Goal: Task Accomplishment & Management: Use online tool/utility

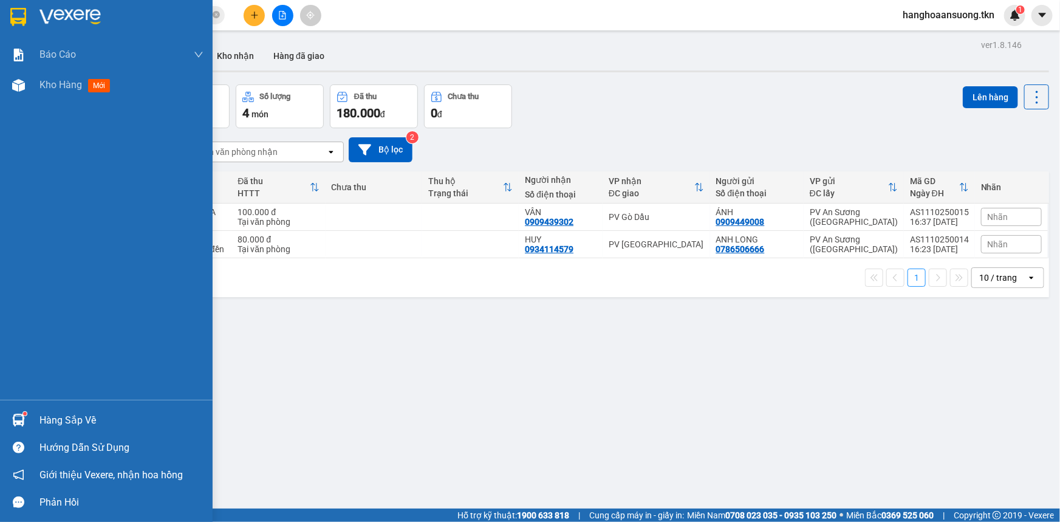
click at [18, 414] on img at bounding box center [18, 420] width 13 height 13
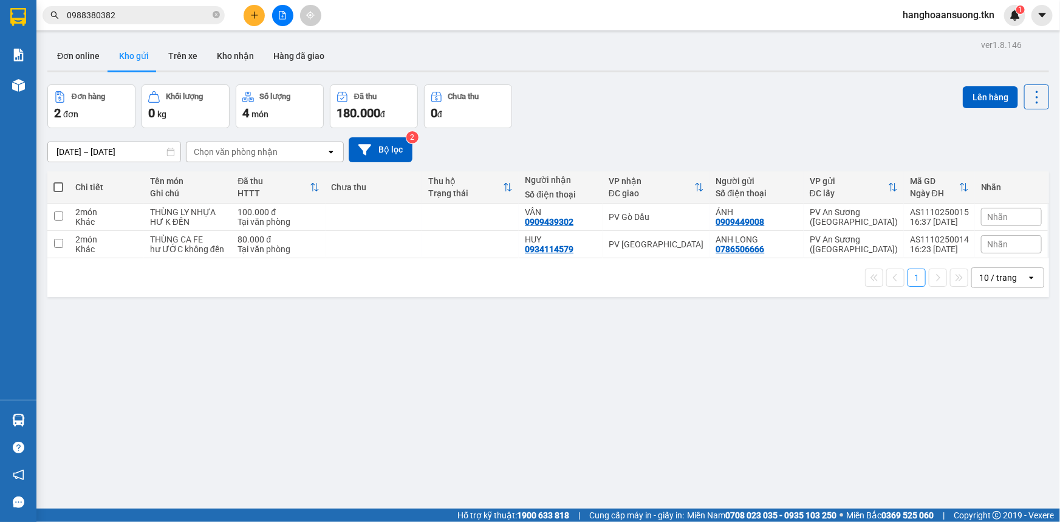
click at [364, 321] on section "Kết quả tìm kiếm ( 1 ) Bộ lọc Mã ĐH Trạng thái Món hàng Thu hộ Tổng cước Chưa c…" at bounding box center [530, 261] width 1060 height 522
click at [174, 61] on button "Trên xe" at bounding box center [183, 55] width 49 height 29
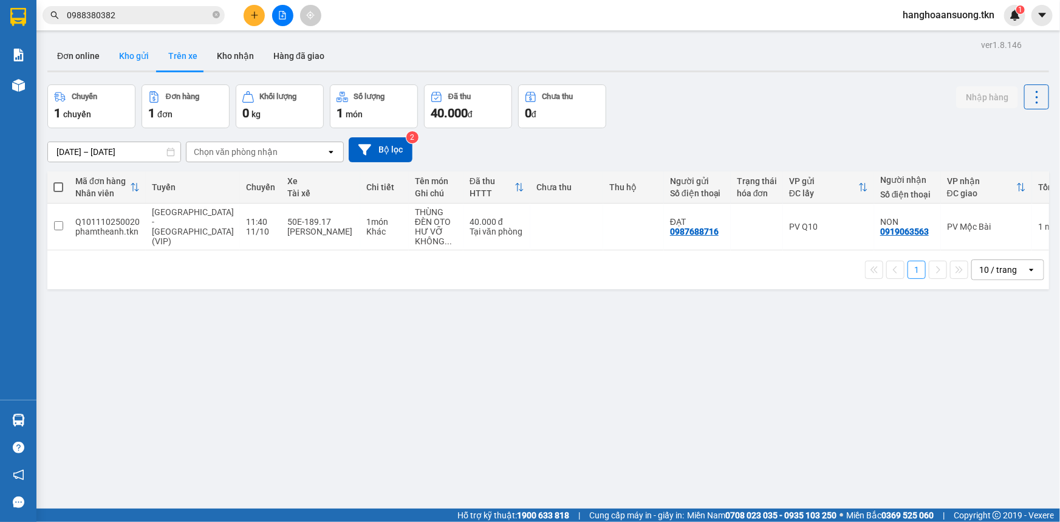
click at [128, 60] on button "Kho gửi" at bounding box center [133, 55] width 49 height 29
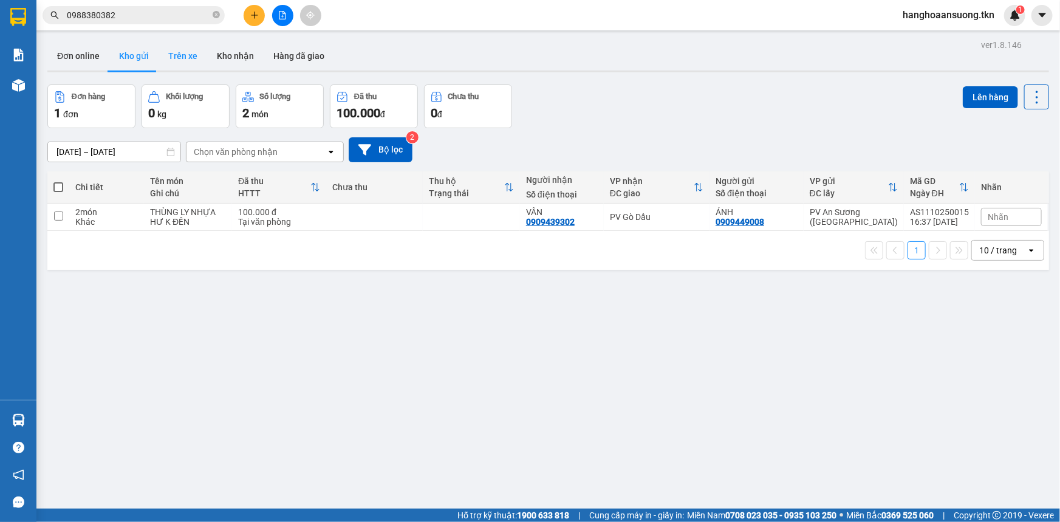
click at [175, 55] on button "Trên xe" at bounding box center [183, 55] width 49 height 29
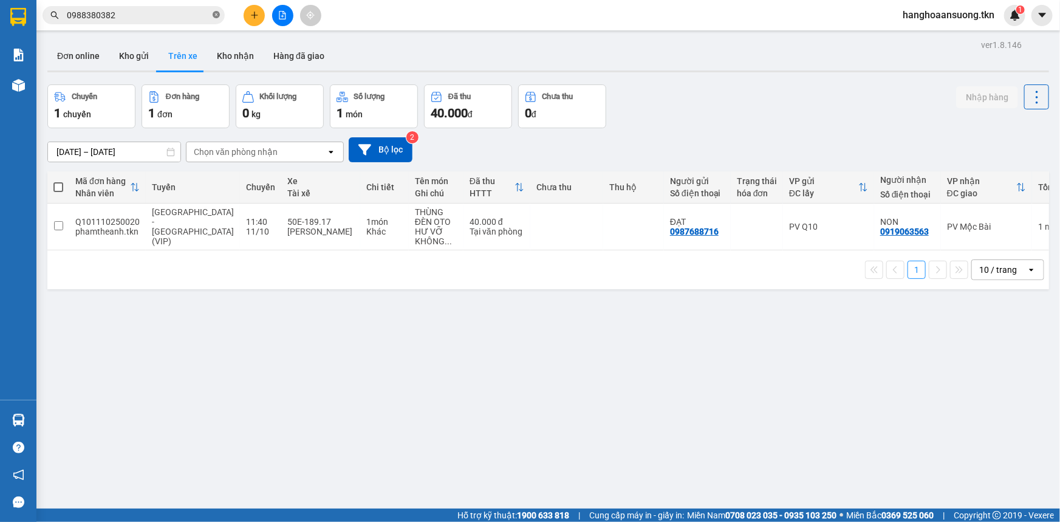
click at [217, 15] on icon "close-circle" at bounding box center [216, 14] width 7 height 7
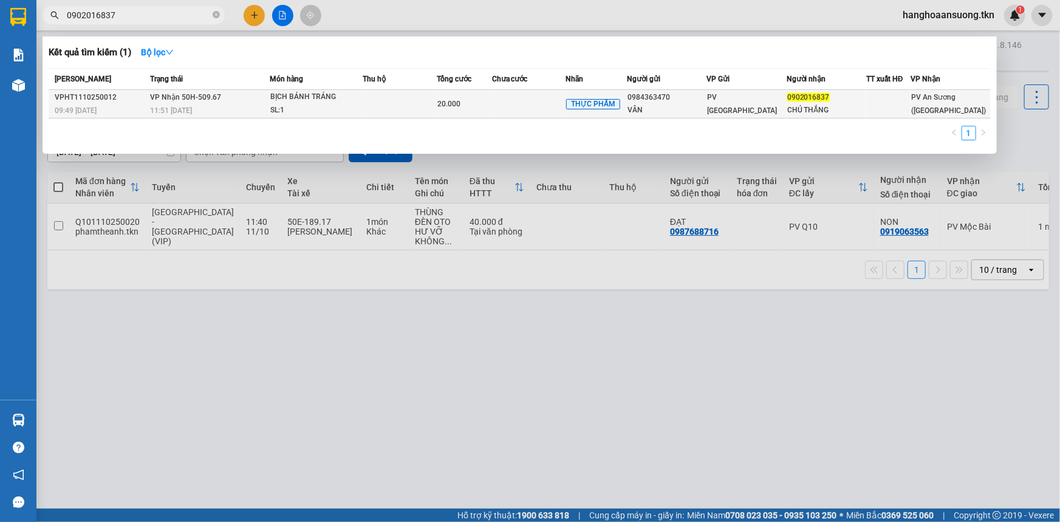
type input "0902016837"
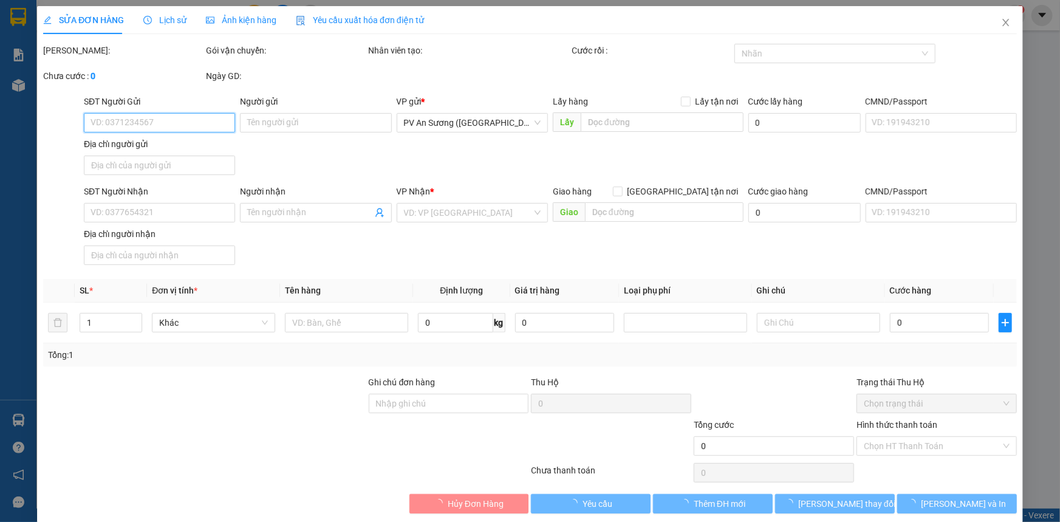
type input "0984363470"
type input "VÂN"
type input "0902016837"
type input "CHÚ THẮNG"
type input "20.000"
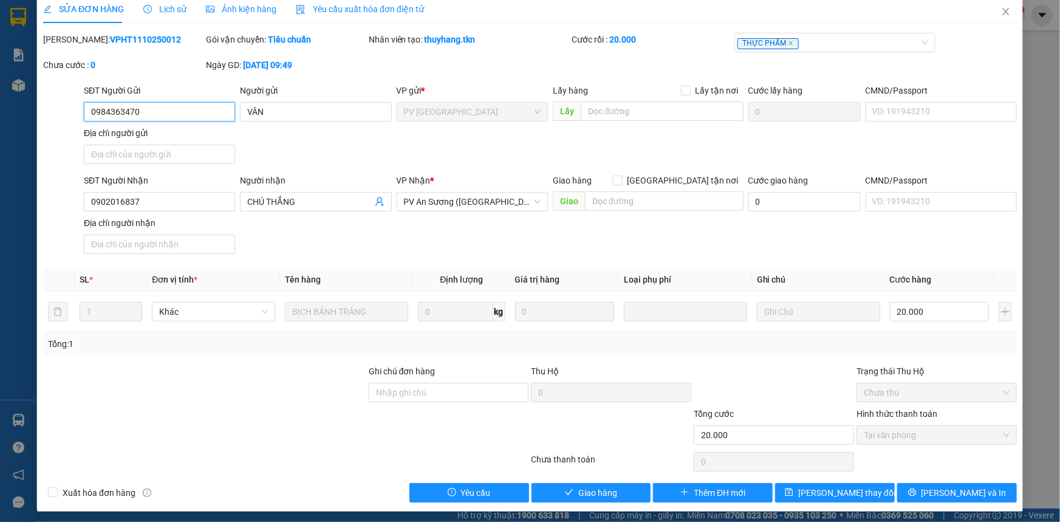
scroll to position [14, 0]
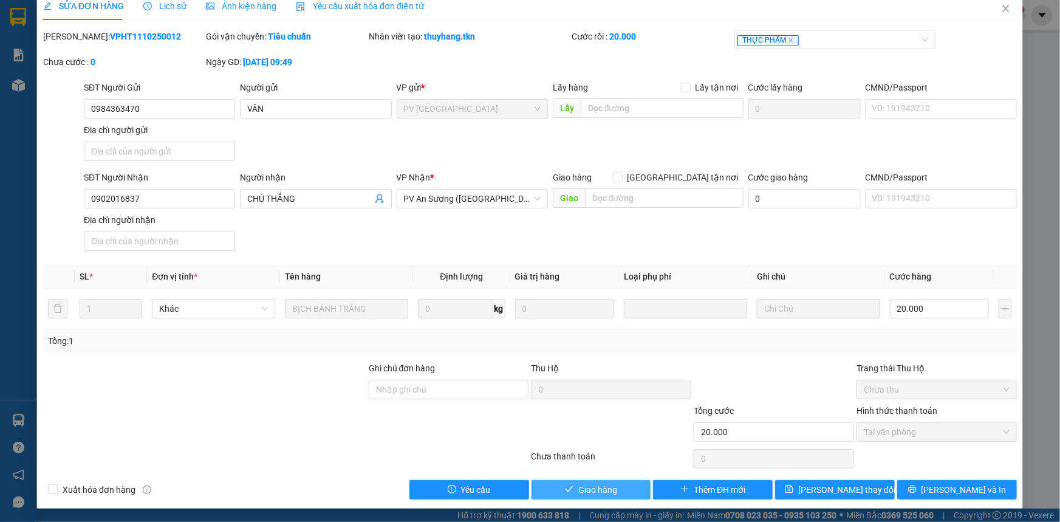
click at [604, 492] on span "Giao hàng" at bounding box center [597, 489] width 39 height 13
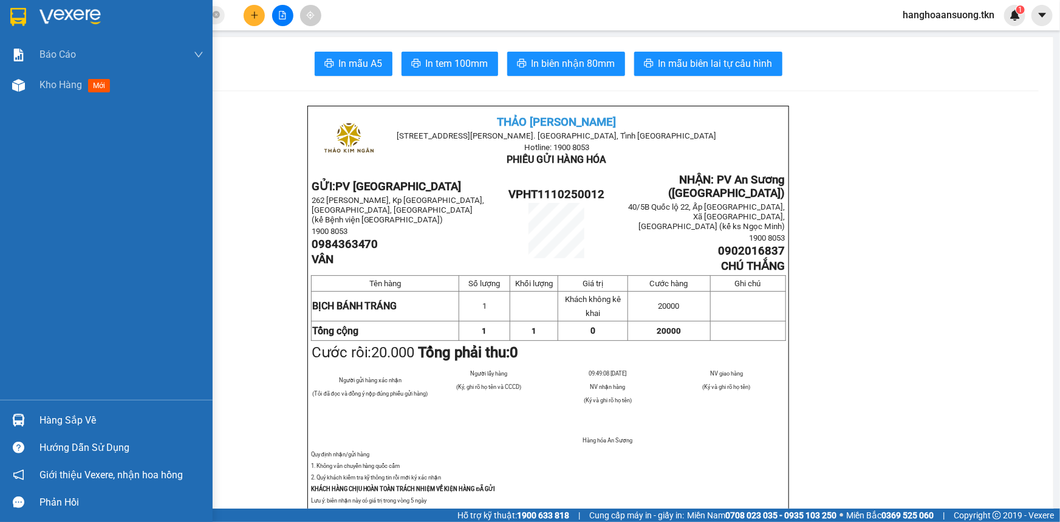
click at [15, 19] on img at bounding box center [18, 17] width 16 height 18
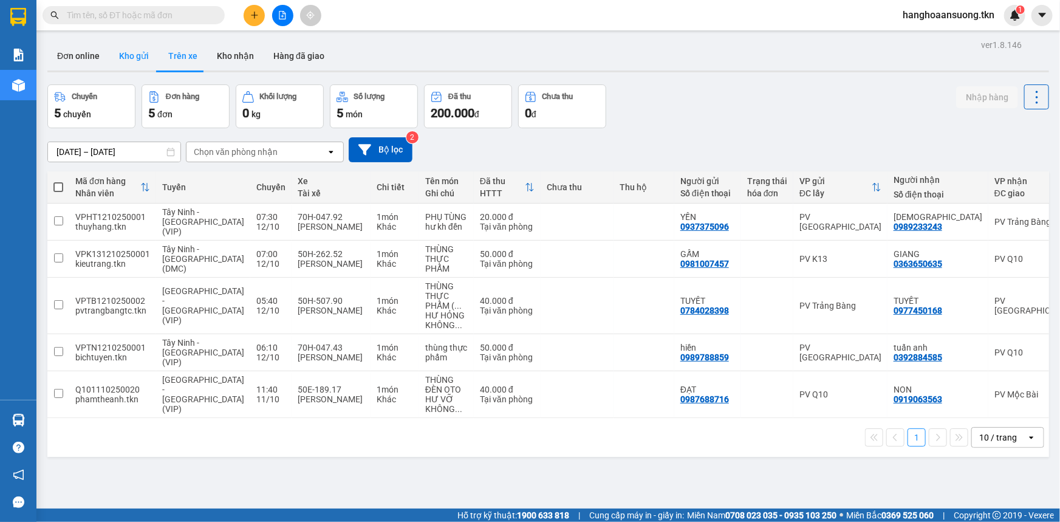
click at [135, 61] on button "Kho gửi" at bounding box center [133, 55] width 49 height 29
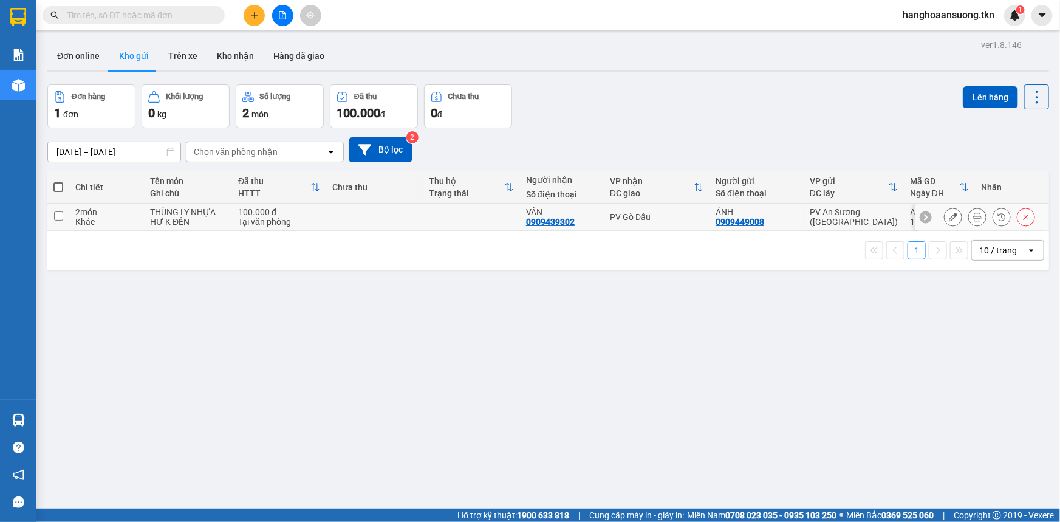
click at [114, 212] on div "2 món" at bounding box center [106, 212] width 63 height 10
checkbox input "true"
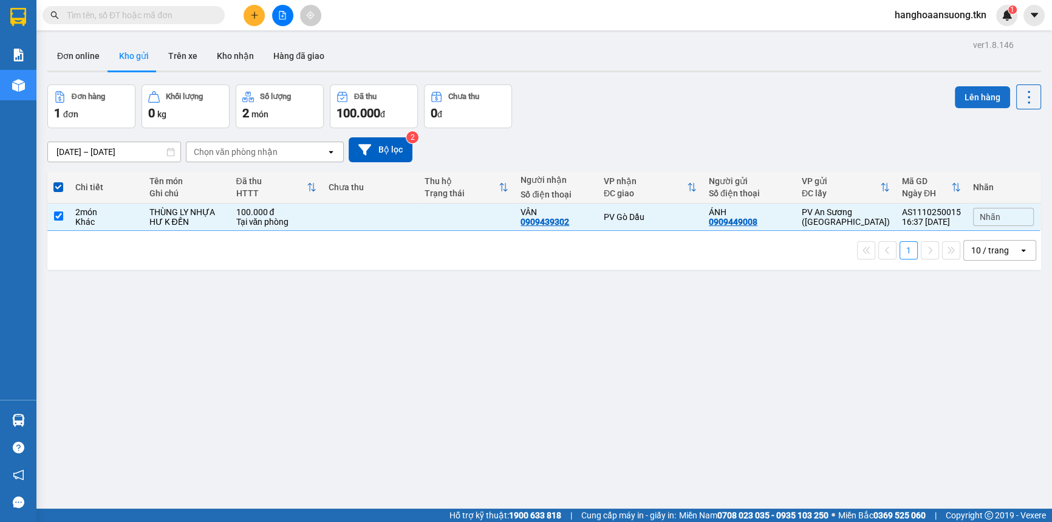
click at [965, 101] on button "Lên hàng" at bounding box center [982, 97] width 55 height 22
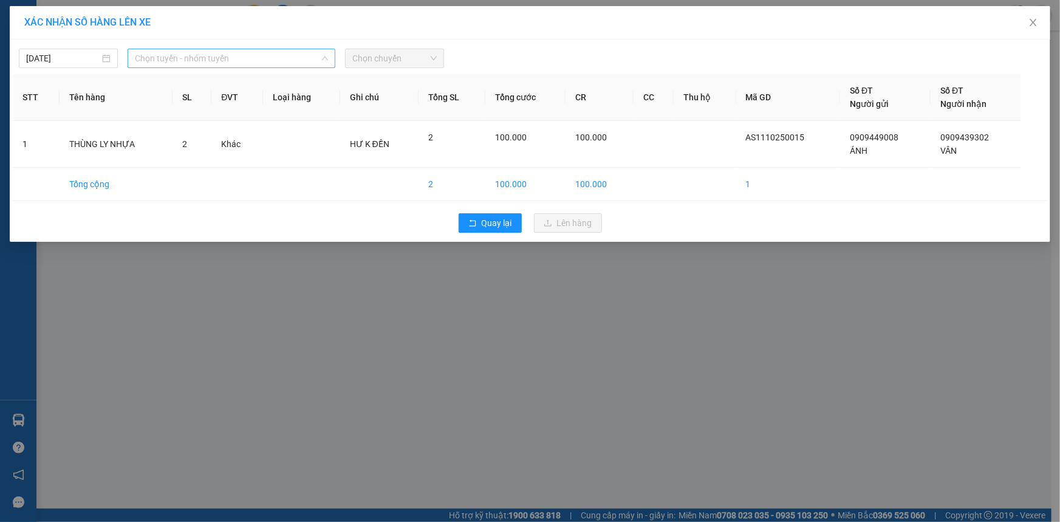
click at [143, 60] on span "Chọn tuyến - nhóm tuyến" at bounding box center [231, 58] width 193 height 18
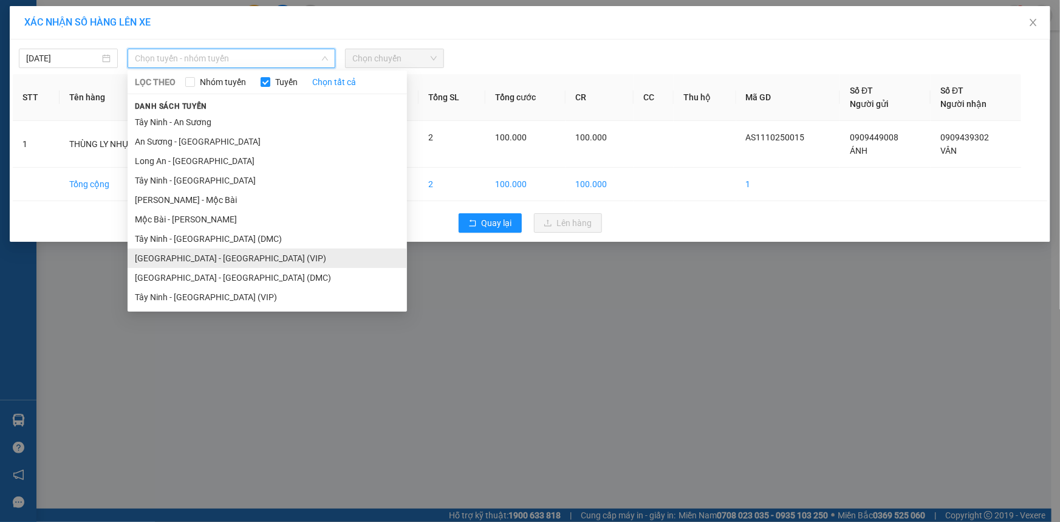
click at [226, 259] on li "[GEOGRAPHIC_DATA] - [GEOGRAPHIC_DATA] (VIP)" at bounding box center [267, 257] width 279 height 19
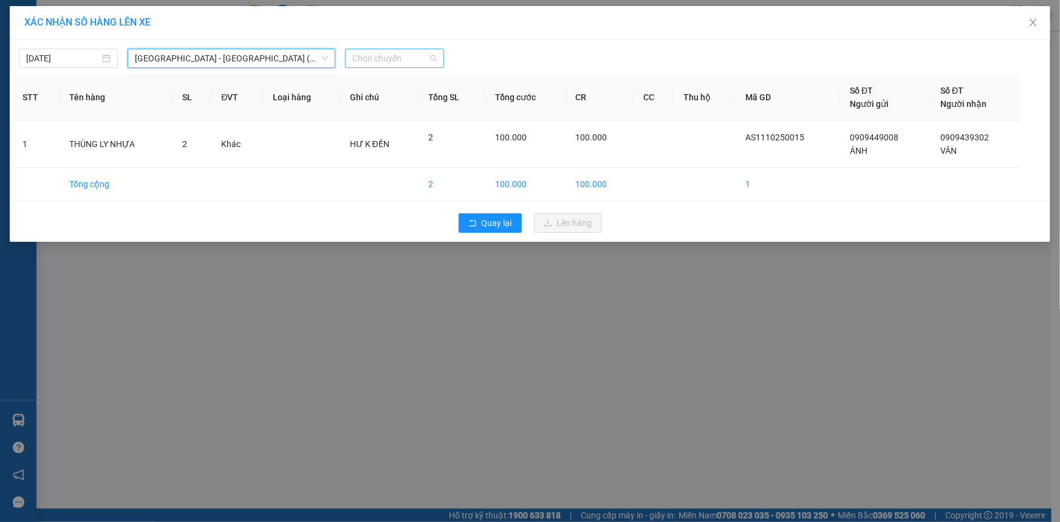
click at [371, 55] on span "Chọn chuyến" at bounding box center [394, 58] width 84 height 18
type input "4784"
click at [375, 79] on div "07:10 (TC) - 70H-047.84" at bounding box center [399, 82] width 95 height 13
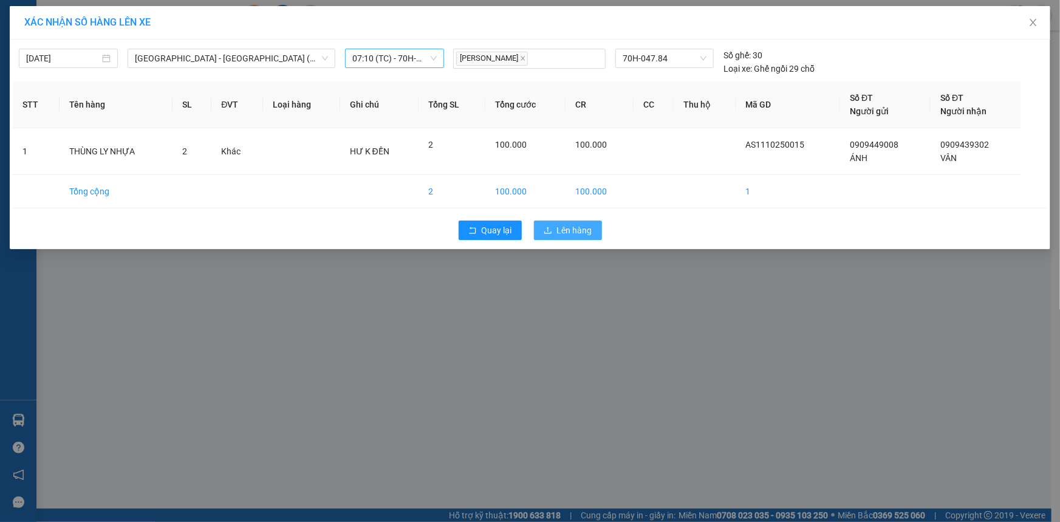
click at [572, 228] on span "Lên hàng" at bounding box center [574, 230] width 35 height 13
